Goal: Transaction & Acquisition: Purchase product/service

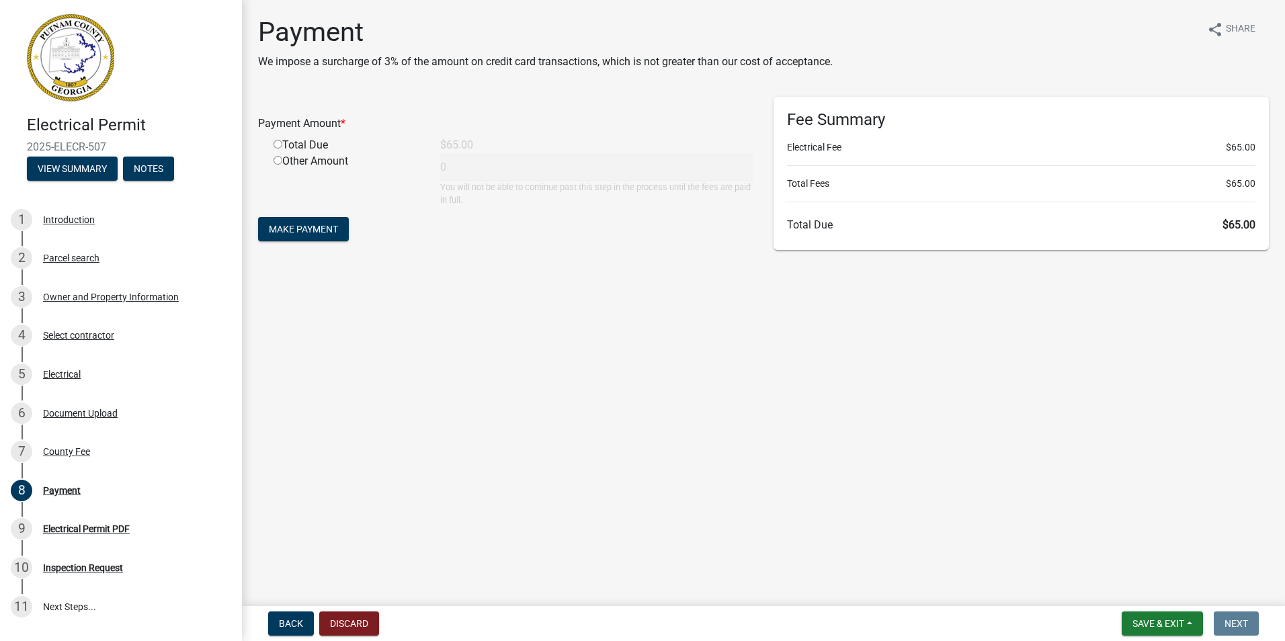
click at [278, 142] on input "radio" at bounding box center [278, 144] width 9 height 9
radio input "true"
type input "65"
click at [290, 221] on button "Make Payment" at bounding box center [303, 229] width 91 height 24
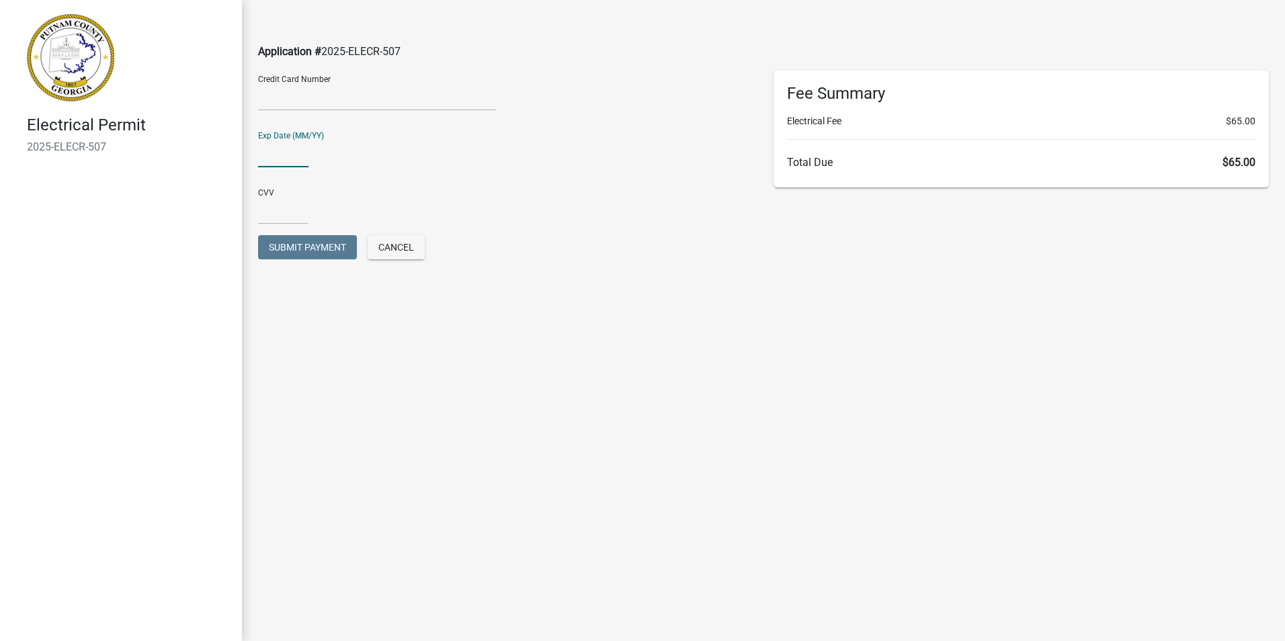
click at [278, 160] on input "text" at bounding box center [283, 154] width 50 height 28
type input "0530"
click at [265, 220] on input "text" at bounding box center [283, 211] width 50 height 28
type input "8521"
click at [277, 249] on span "Submit Payment" at bounding box center [307, 247] width 77 height 11
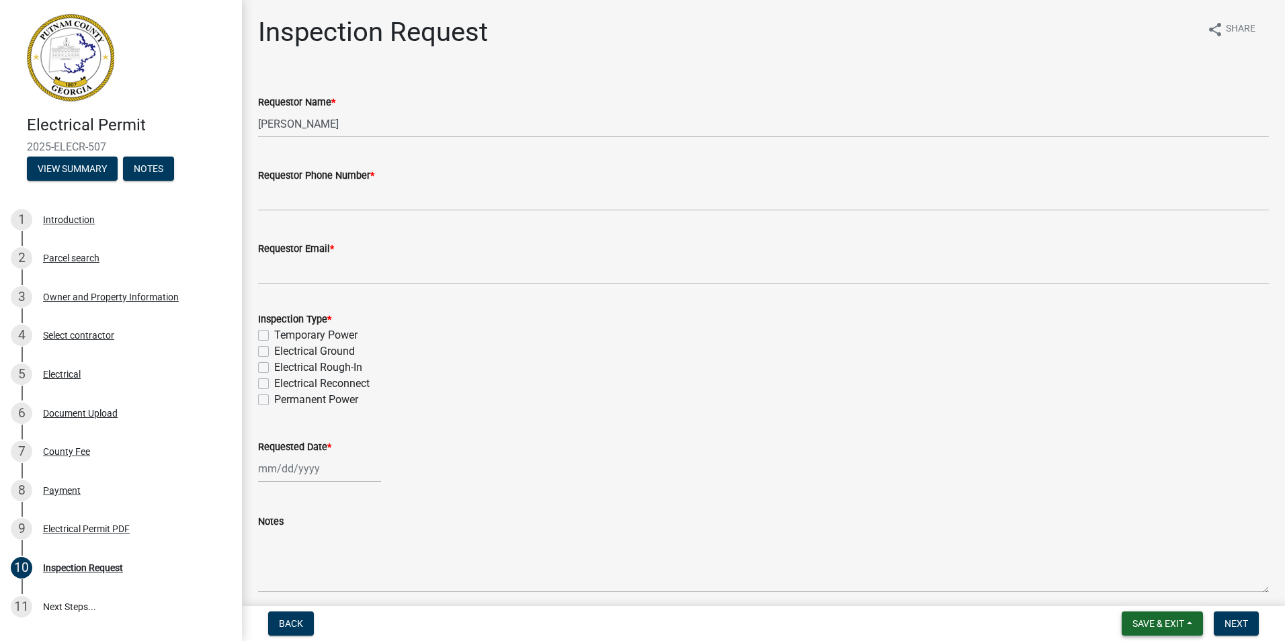
click at [1179, 628] on span "Save & Exit" at bounding box center [1159, 623] width 52 height 11
